Goal: Task Accomplishment & Management: Manage account settings

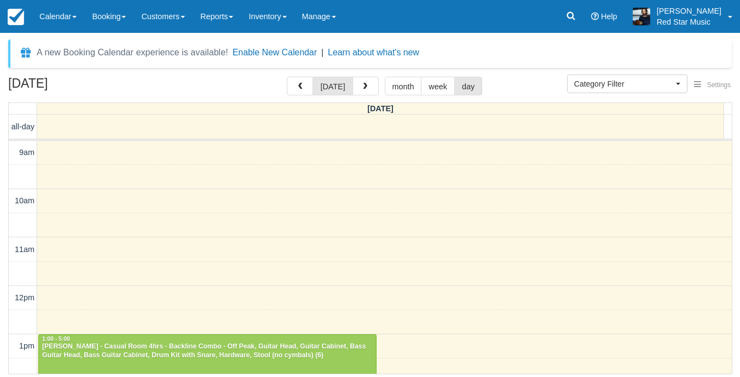
select select
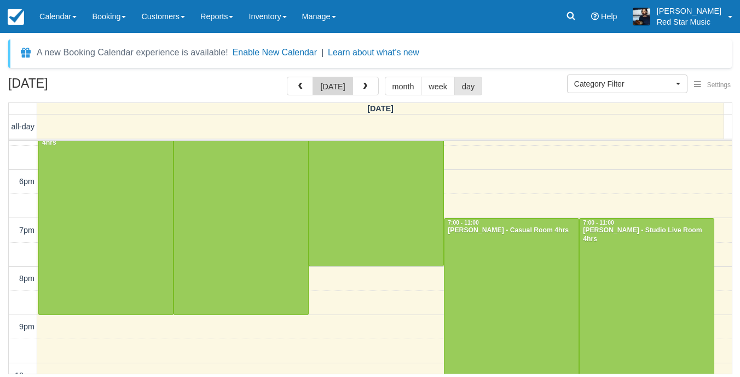
scroll to position [389, 0]
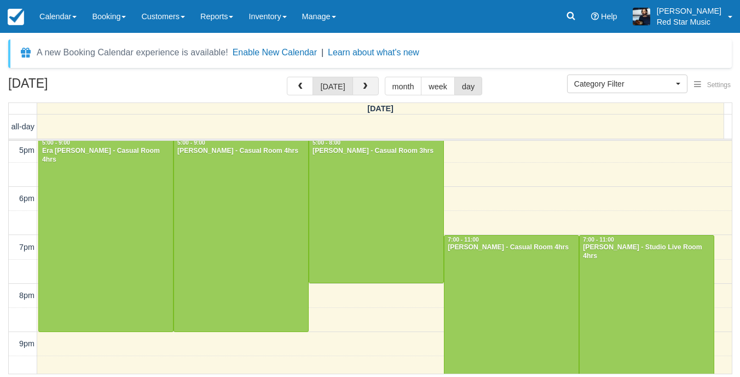
click at [354, 87] on button "button" at bounding box center [366, 86] width 26 height 19
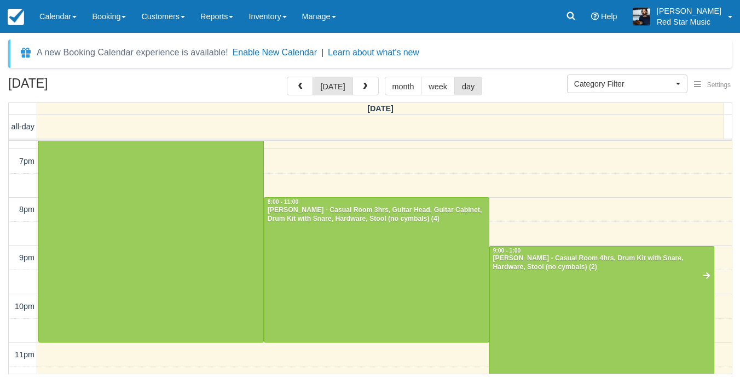
scroll to position [492, 0]
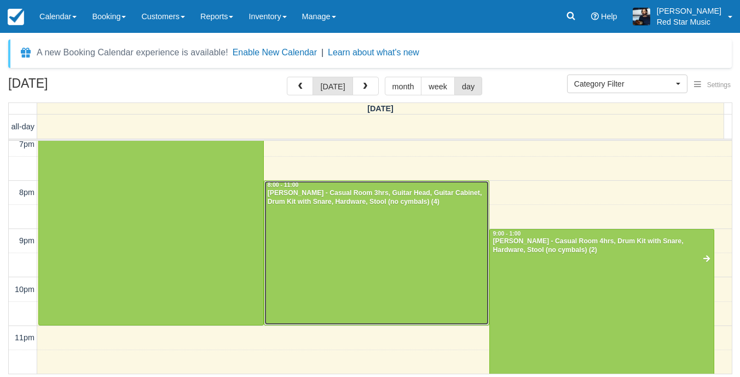
click at [349, 246] on div at bounding box center [377, 253] width 225 height 144
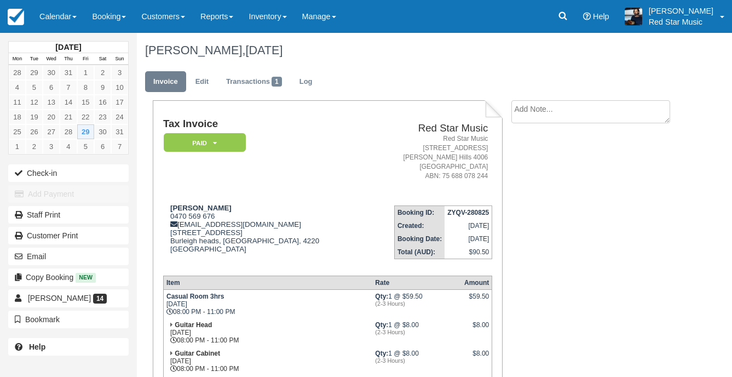
click at [555, 112] on textarea at bounding box center [590, 111] width 159 height 23
type textarea "3"
click at [539, 165] on button "Create" at bounding box center [535, 174] width 49 height 19
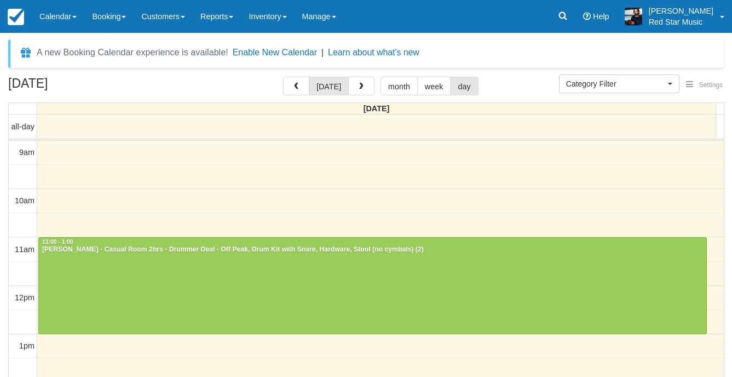
select select
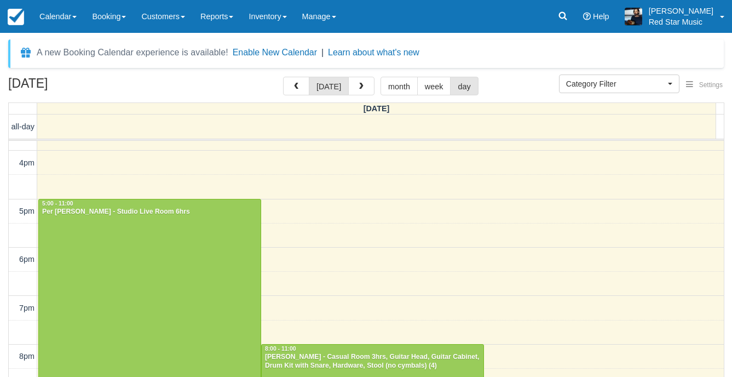
scroll to position [457, 0]
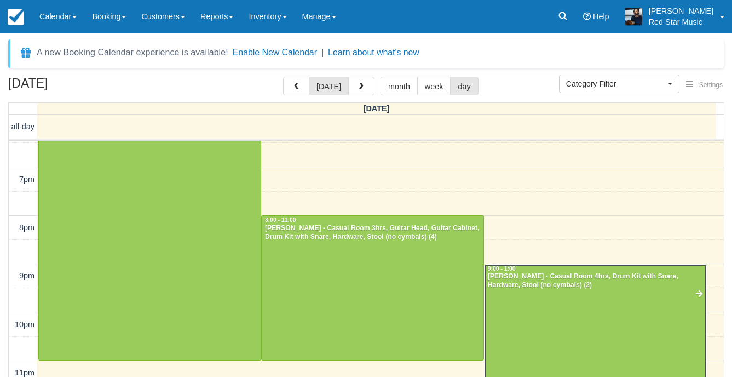
click at [531, 291] on div at bounding box center [596, 337] width 222 height 145
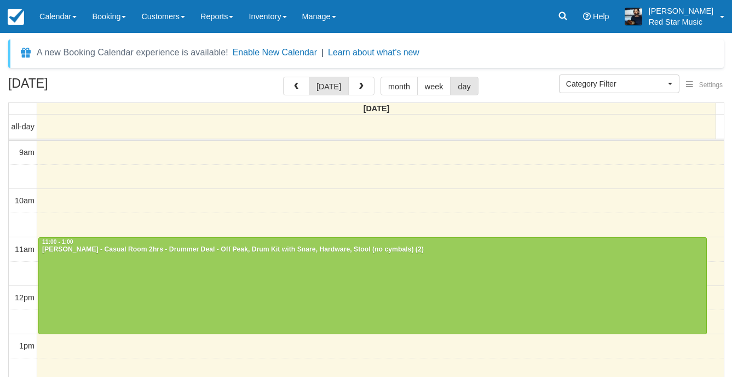
select select
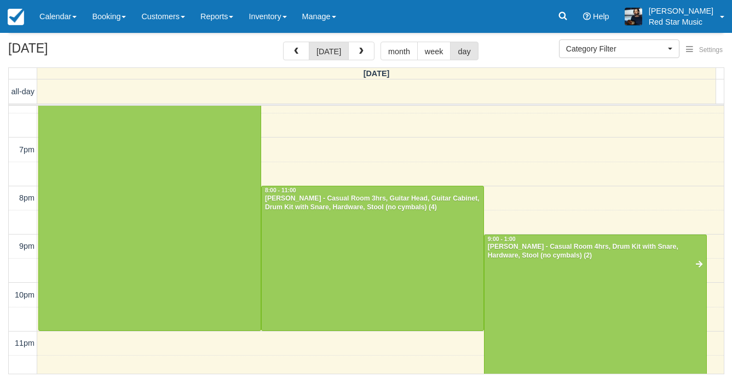
scroll to position [457, 0]
